Goal: Task Accomplishment & Management: Manage account settings

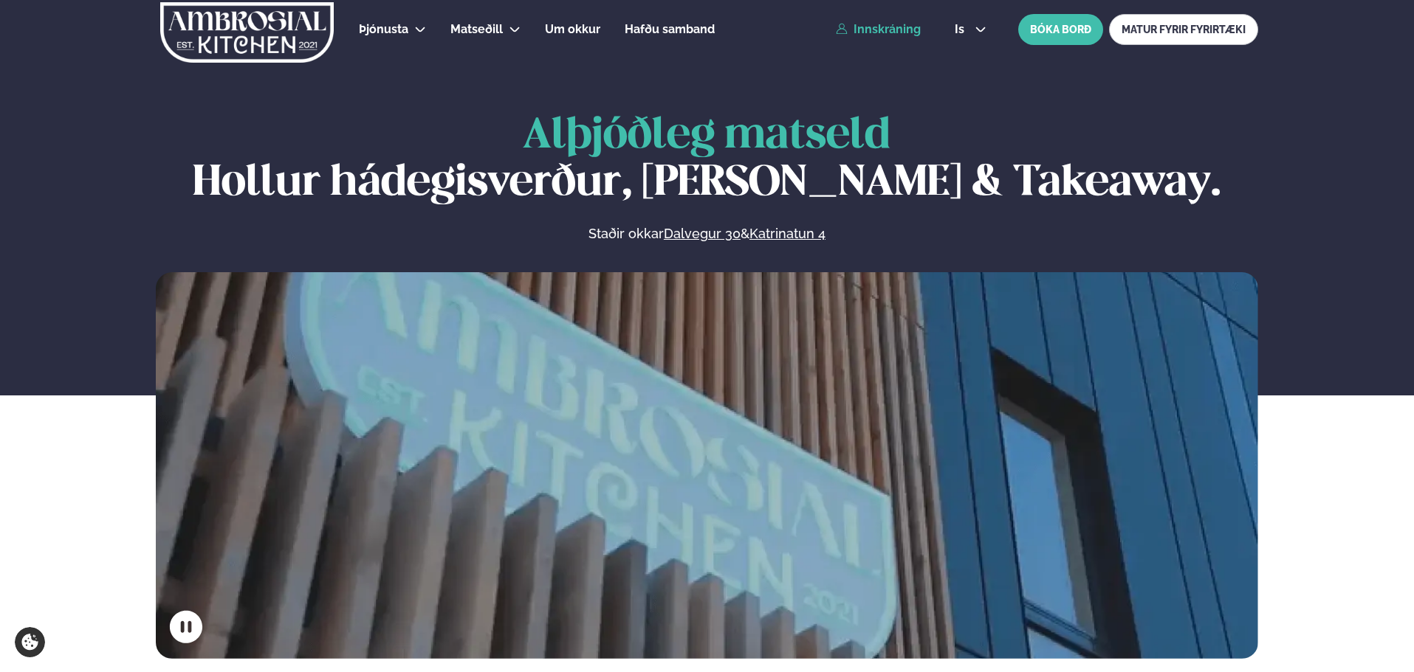
click at [883, 30] on link "Innskráning" at bounding box center [878, 29] width 85 height 13
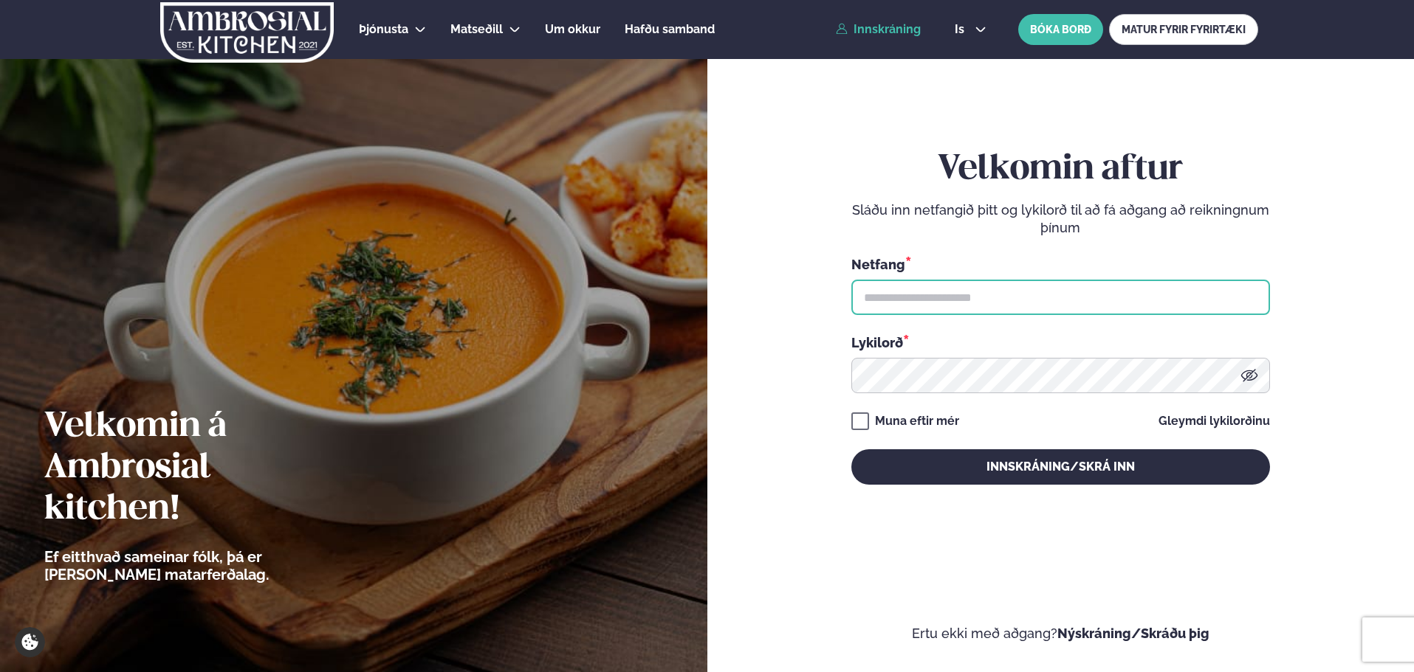
click at [976, 300] on input "text" at bounding box center [1060, 297] width 419 height 35
type input "**********"
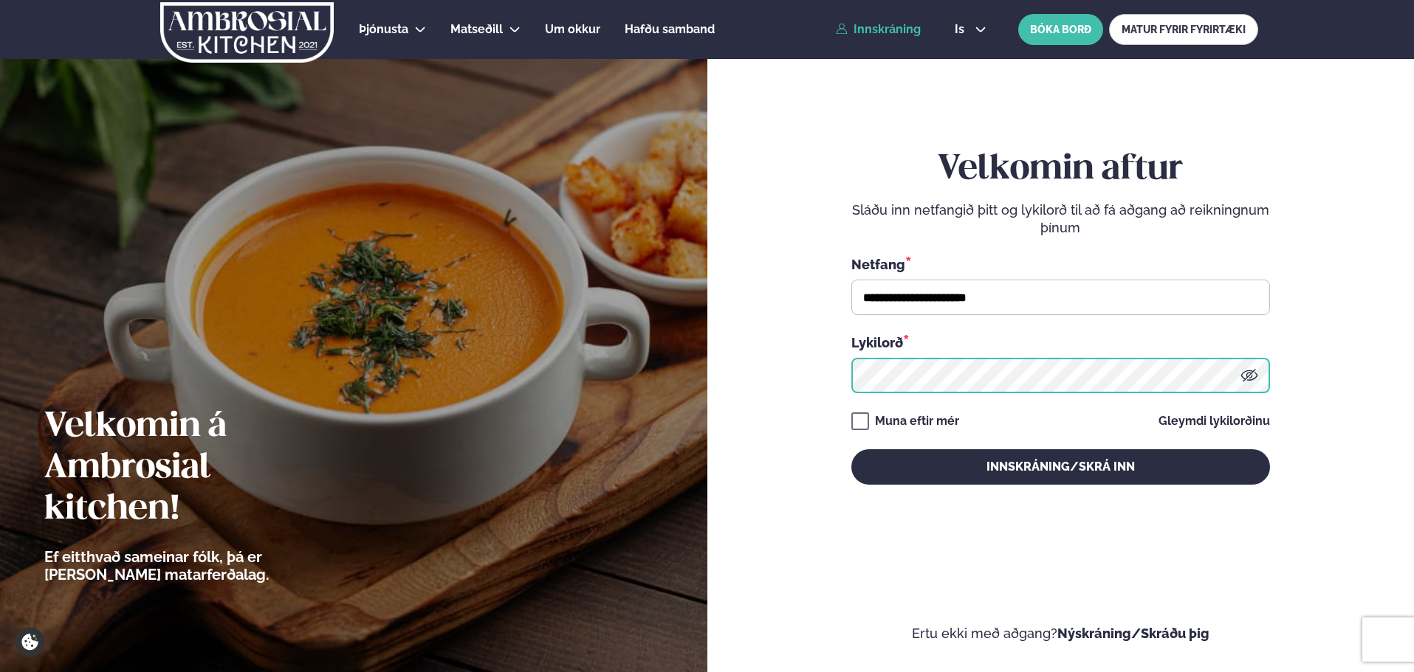
click at [851, 450] on button "Innskráning/Skrá inn" at bounding box center [1060, 467] width 419 height 35
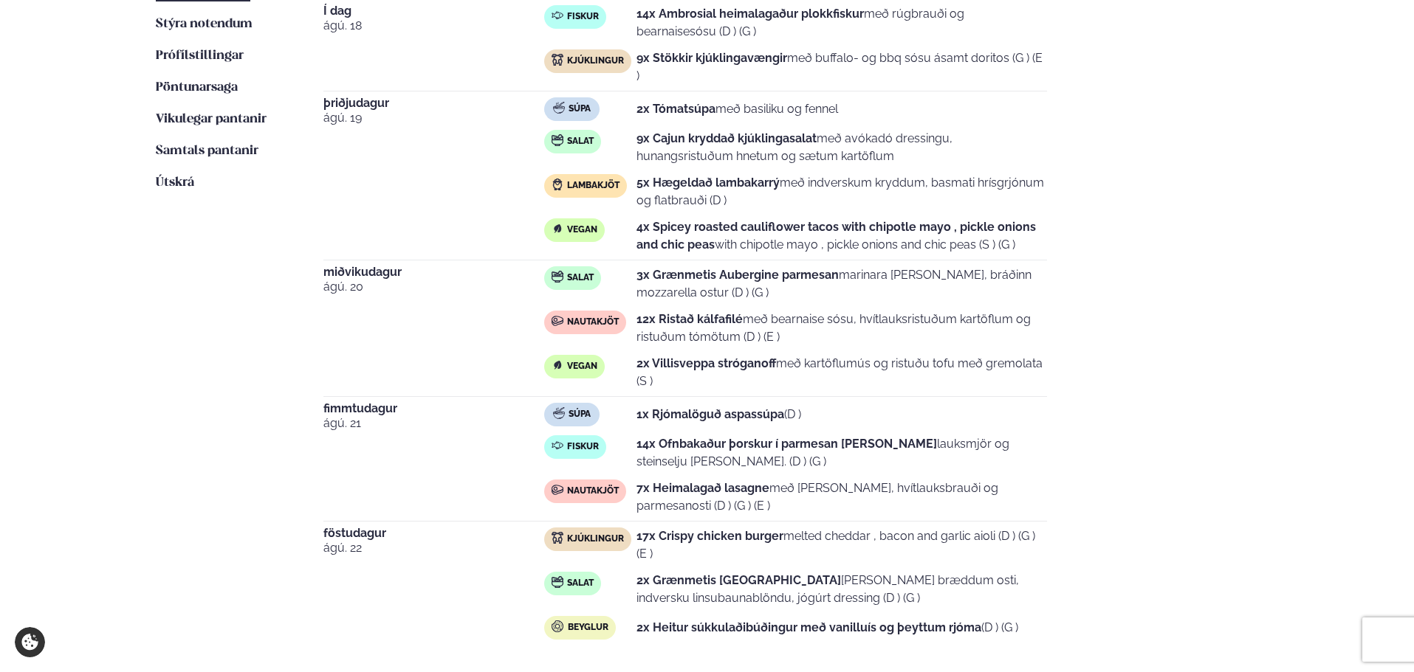
scroll to position [517, 0]
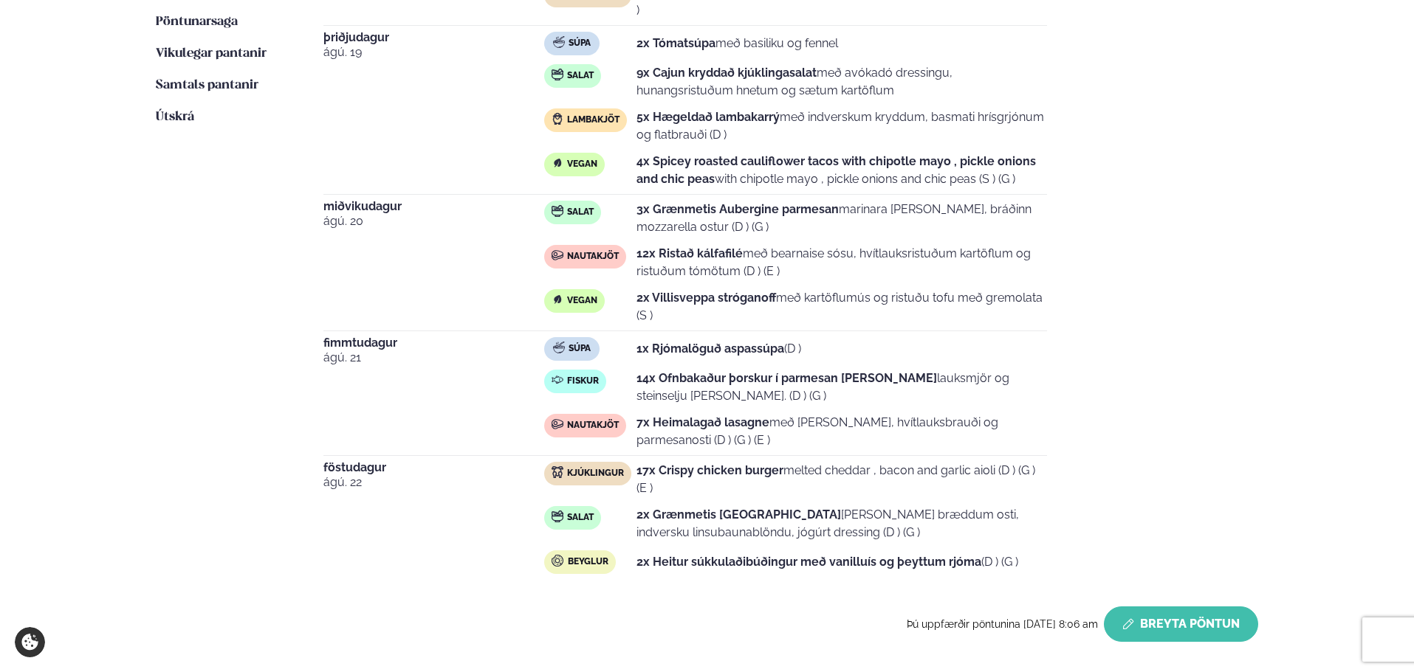
click at [1197, 627] on button "Breyta Pöntun" at bounding box center [1181, 624] width 154 height 35
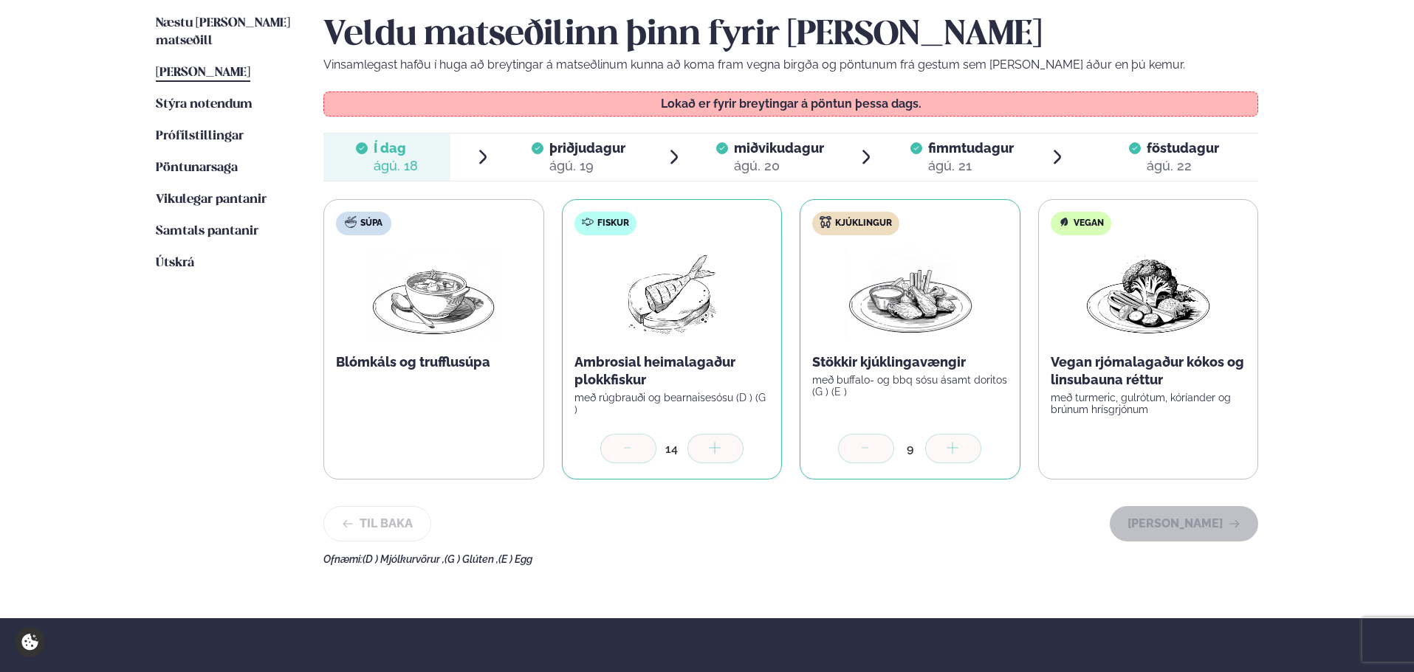
scroll to position [369, 0]
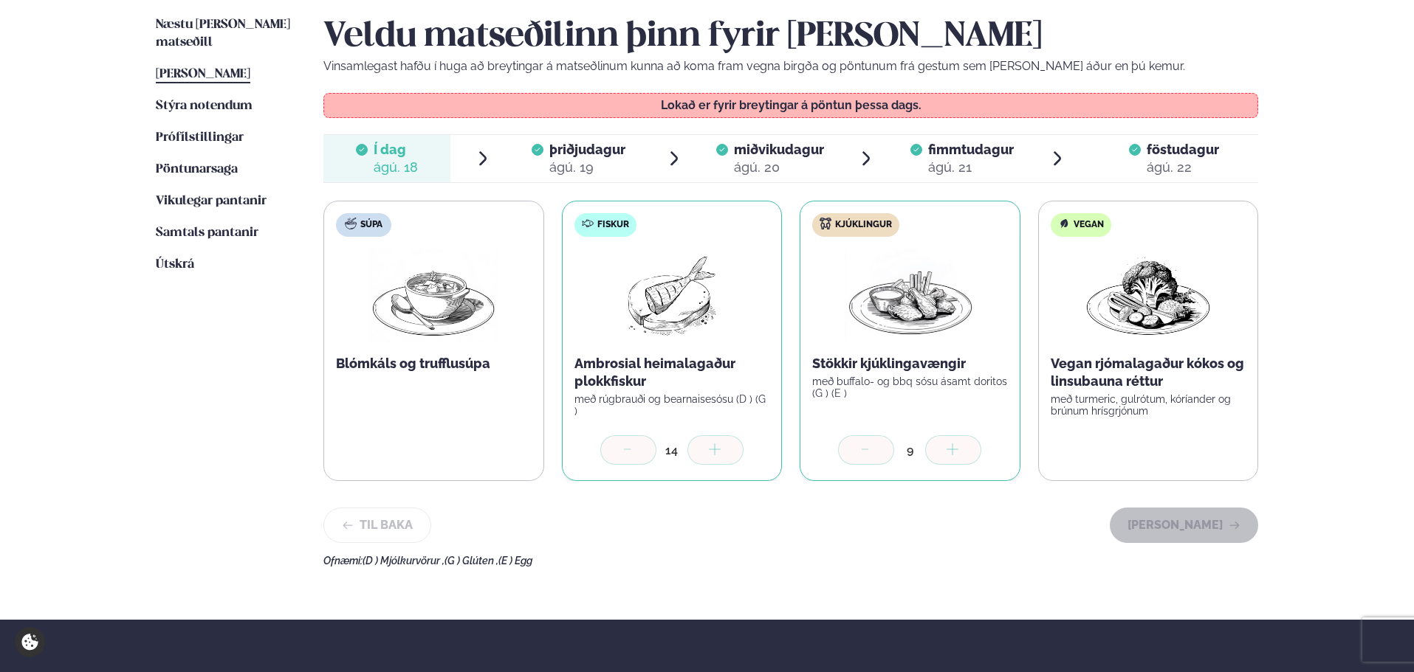
click at [594, 165] on div "ágú. 19" at bounding box center [587, 168] width 76 height 18
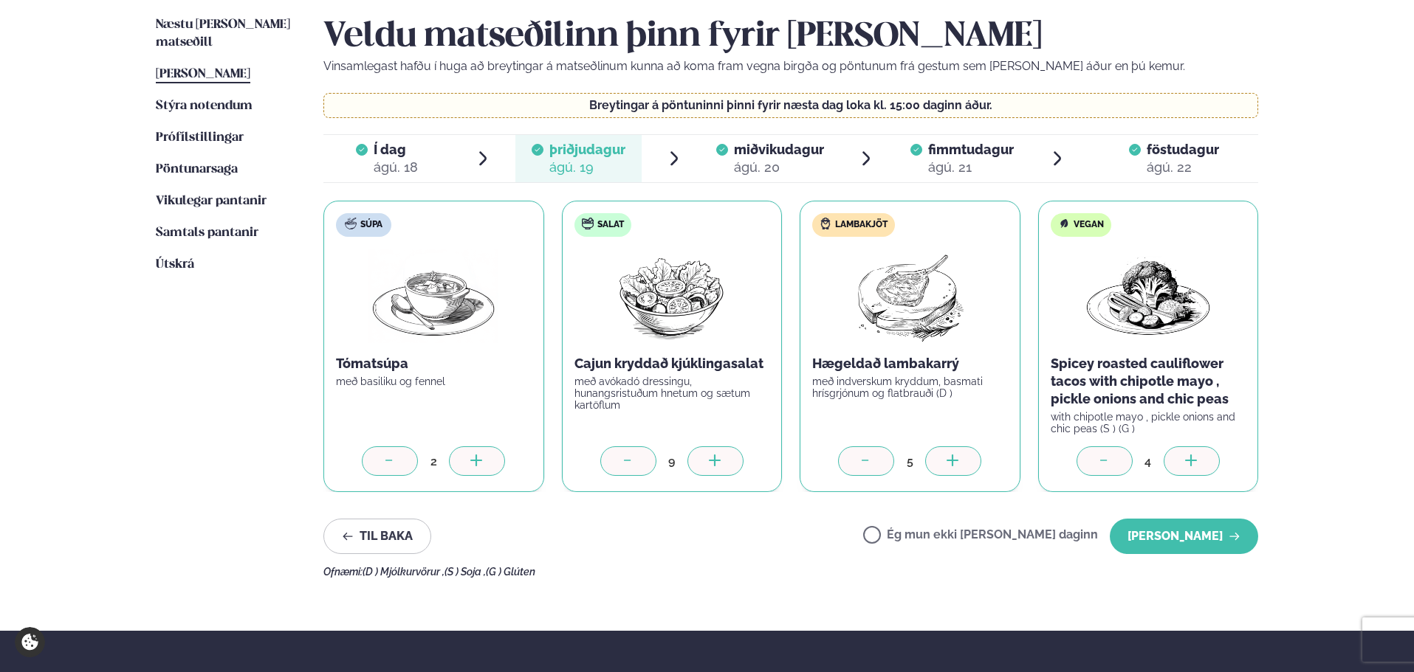
click at [963, 457] on div at bounding box center [953, 462] width 56 height 30
click at [1170, 536] on button "[PERSON_NAME]" at bounding box center [1183, 536] width 148 height 35
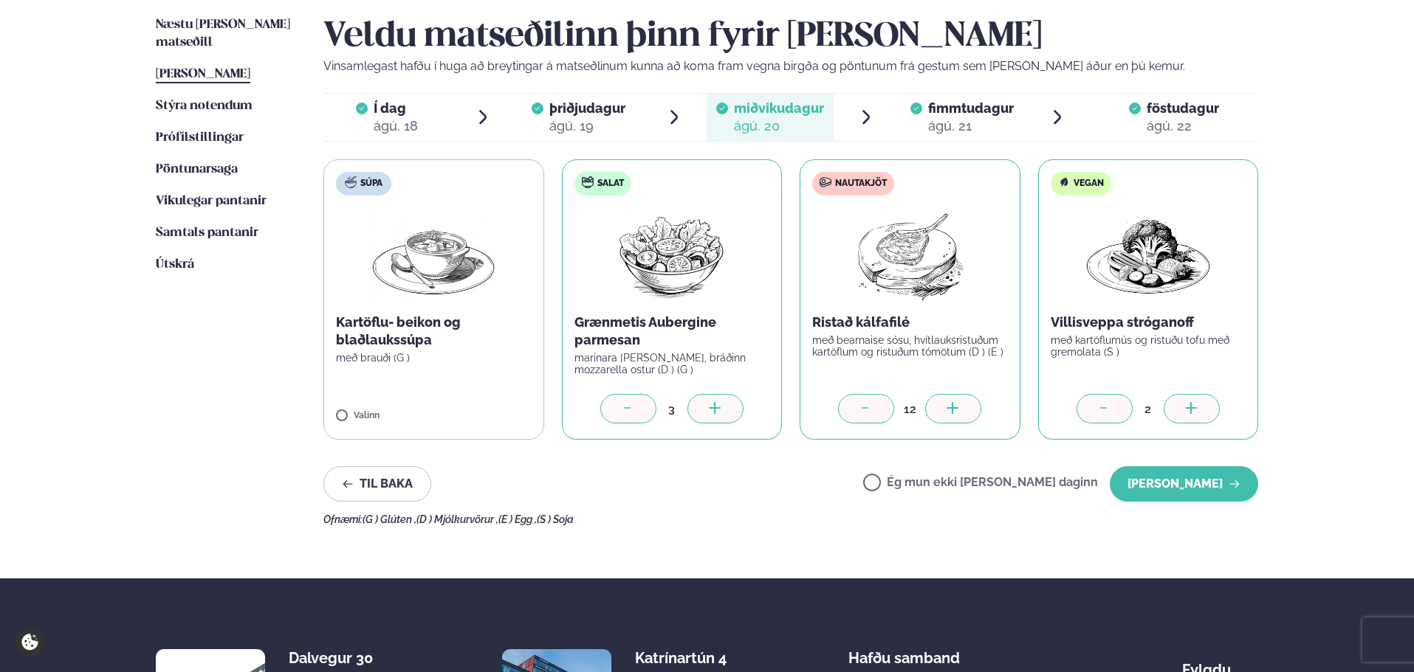
click at [971, 410] on div at bounding box center [953, 409] width 56 height 30
click at [1163, 486] on button "[PERSON_NAME]" at bounding box center [1183, 484] width 148 height 35
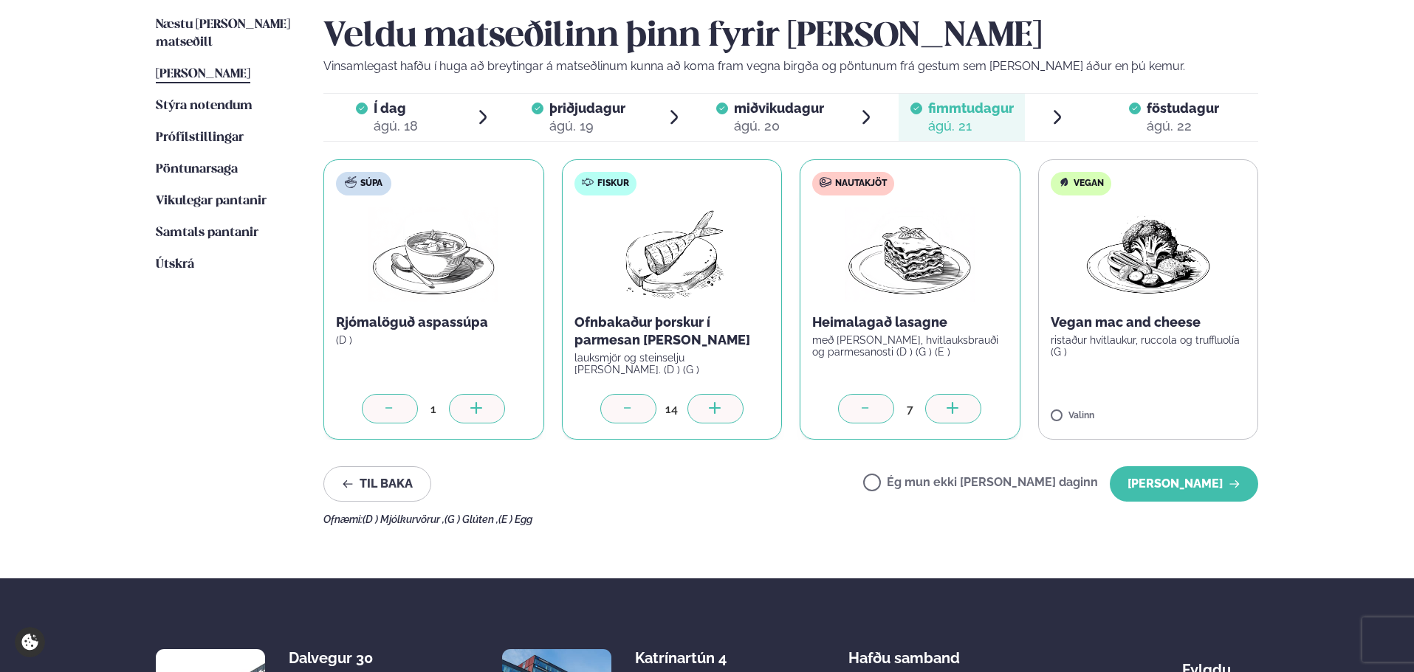
click at [710, 403] on icon at bounding box center [715, 409] width 15 height 15
click at [1206, 478] on button "[PERSON_NAME]" at bounding box center [1183, 484] width 148 height 35
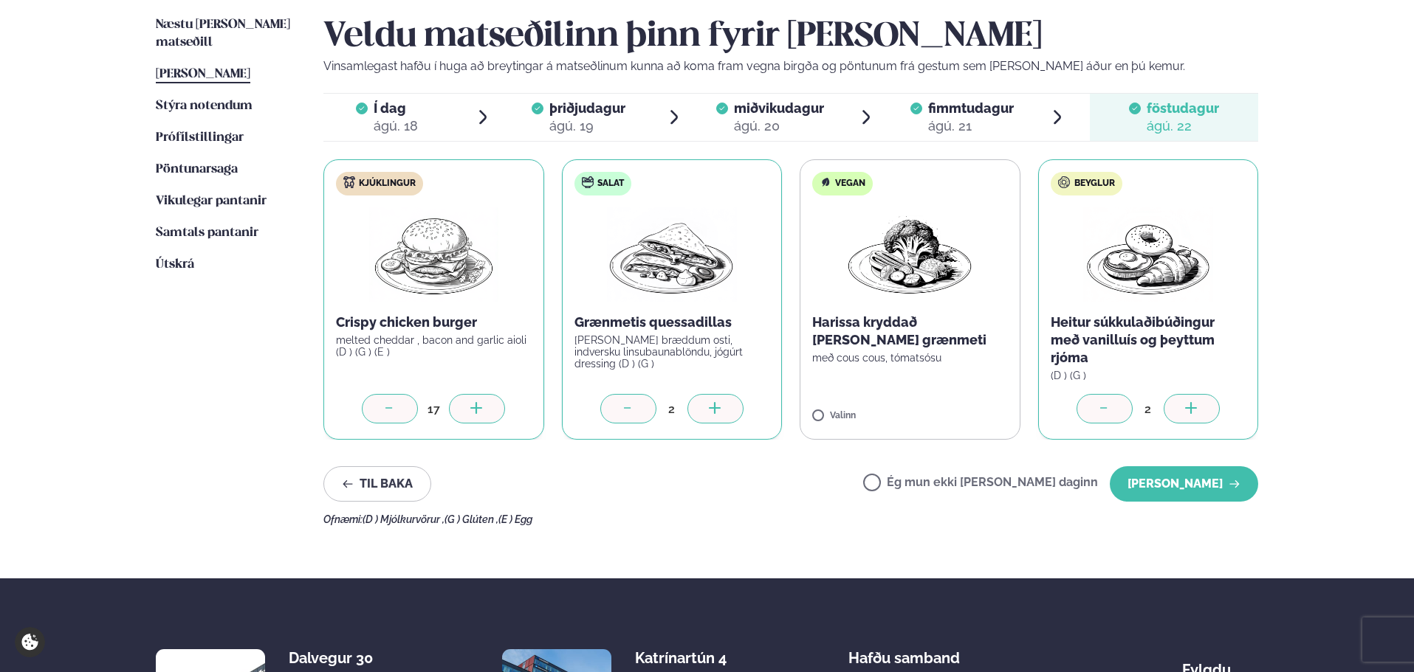
click at [727, 408] on div at bounding box center [715, 409] width 56 height 30
click at [501, 403] on div at bounding box center [477, 409] width 56 height 30
click at [1166, 475] on button "[PERSON_NAME]" at bounding box center [1183, 484] width 148 height 35
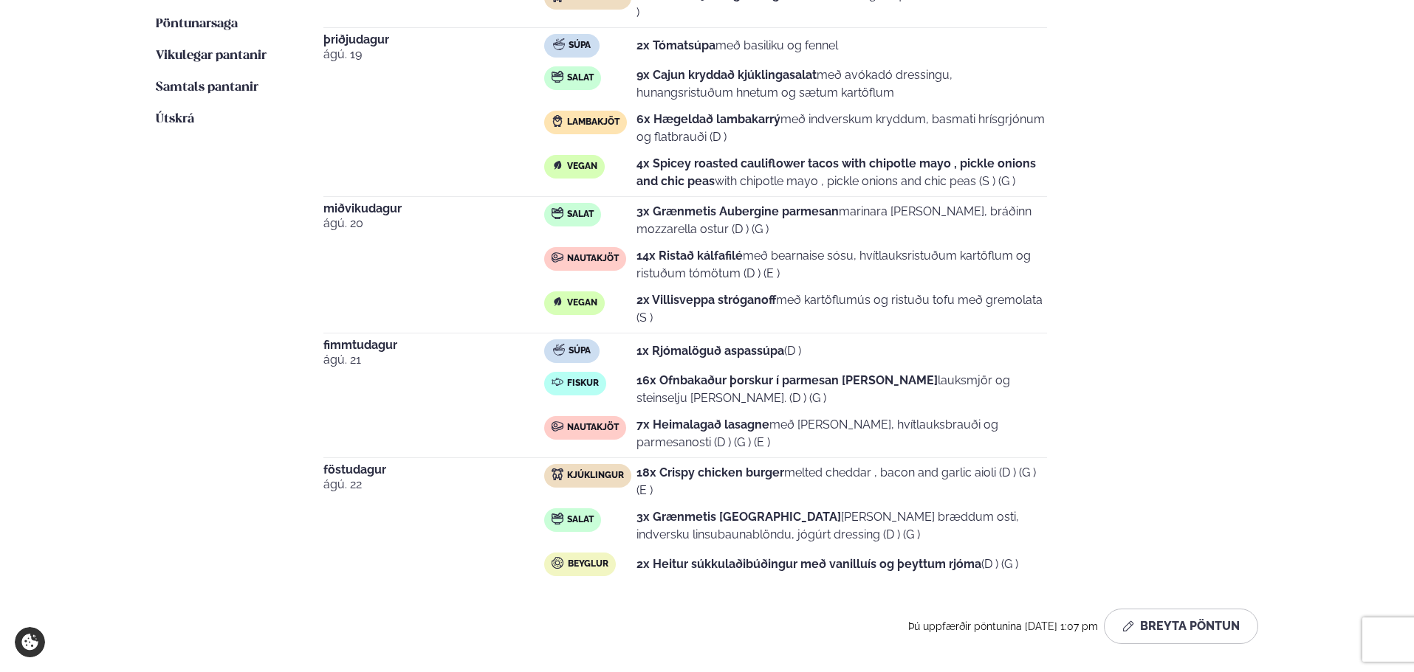
scroll to position [517, 0]
